Goal: Task Accomplishment & Management: Complete application form

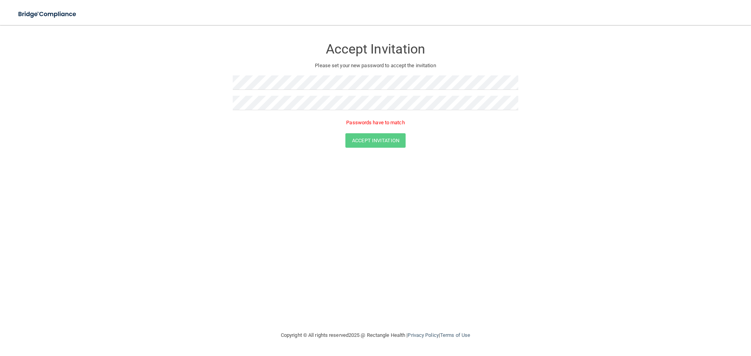
click at [321, 149] on form "Accept Invitation Please set your new password to accept the invitation Passwor…" at bounding box center [375, 95] width 719 height 124
click at [204, 84] on form "Accept Invitation Please set your new password to accept the invitation Passwor…" at bounding box center [375, 95] width 719 height 124
click at [177, 116] on form "Accept Invitation Please set your new password to accept the invitation Passwor…" at bounding box center [375, 95] width 719 height 124
click at [383, 130] on button "Accept Invitation" at bounding box center [375, 129] width 60 height 14
